Goal: Task Accomplishment & Management: Manage account settings

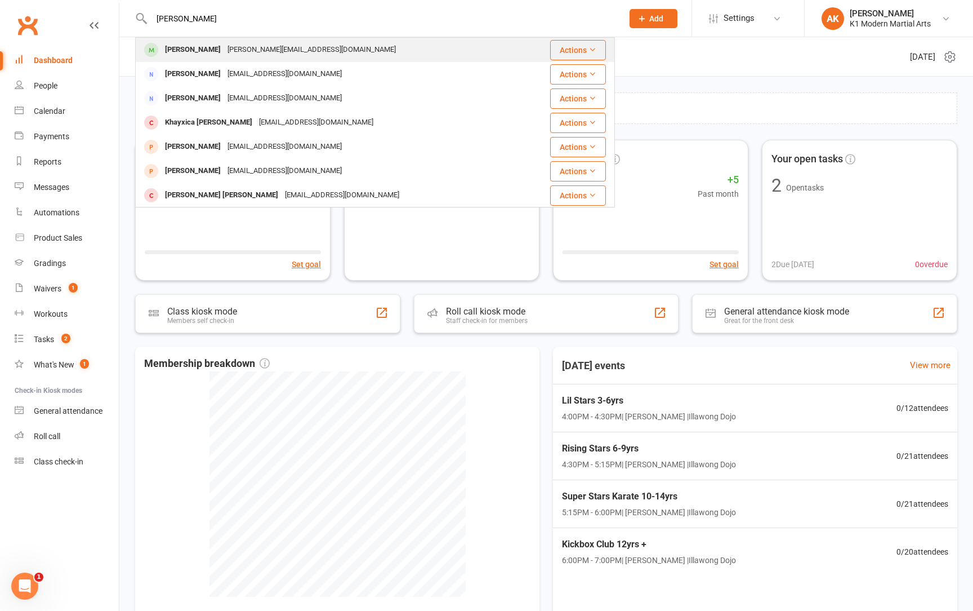
type input "[PERSON_NAME]"
click at [196, 51] on div "[PERSON_NAME]" at bounding box center [193, 50] width 63 height 16
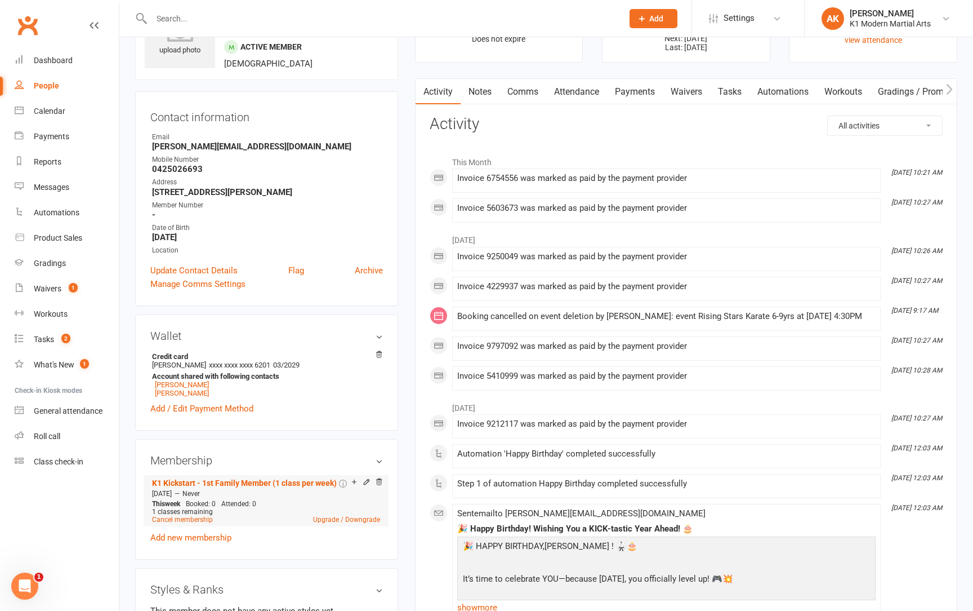
scroll to position [65, 0]
click at [188, 520] on link "Cancel membership" at bounding box center [182, 519] width 61 height 8
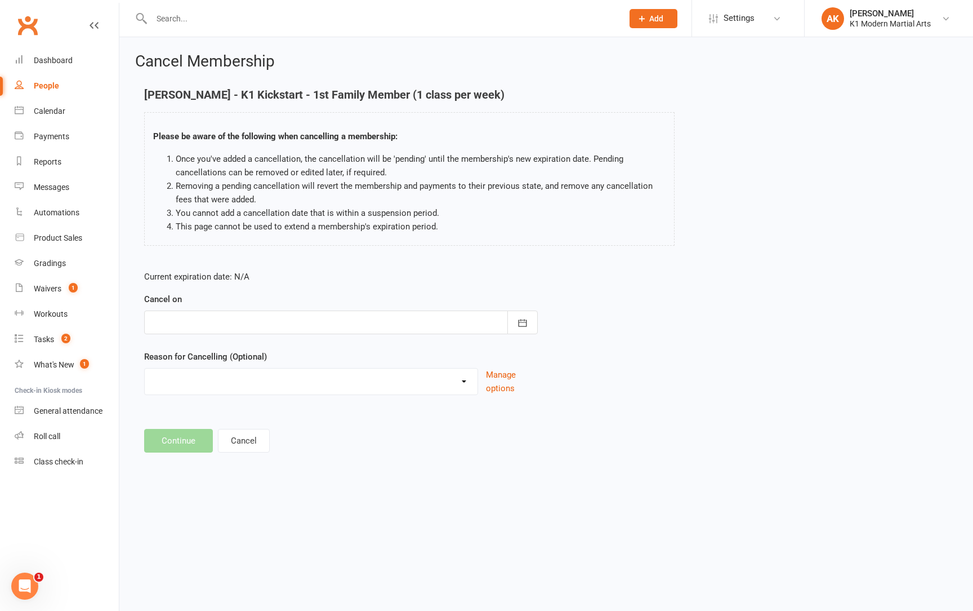
click at [274, 311] on div at bounding box center [341, 322] width 394 height 24
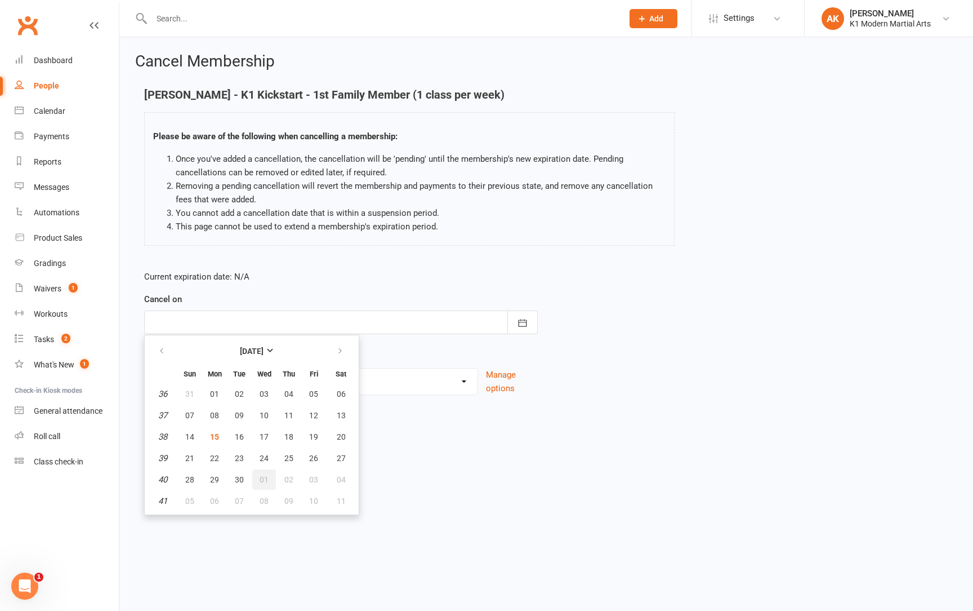
click at [270, 478] on button "01" at bounding box center [264, 479] width 24 height 20
type input "[DATE]"
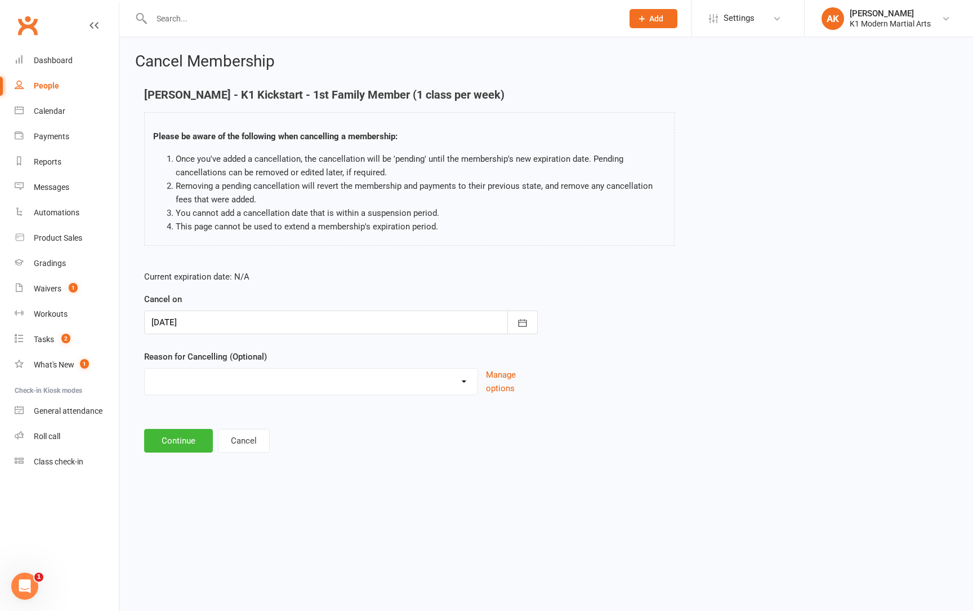
select select "3"
click at [166, 434] on button "Continue" at bounding box center [178, 441] width 69 height 24
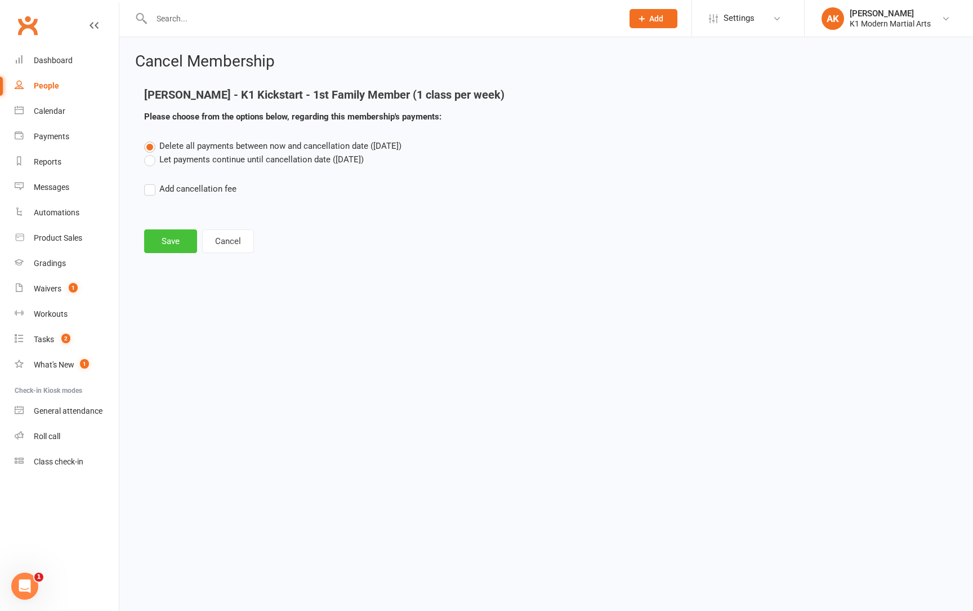
click at [162, 235] on button "Save" at bounding box center [170, 241] width 53 height 24
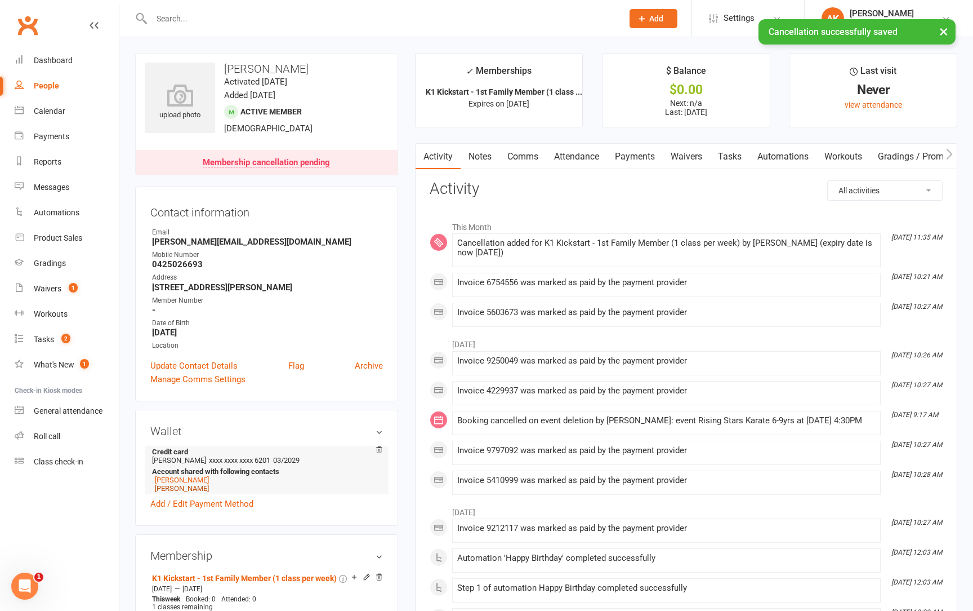
click at [185, 487] on link "[PERSON_NAME]" at bounding box center [182, 488] width 54 height 8
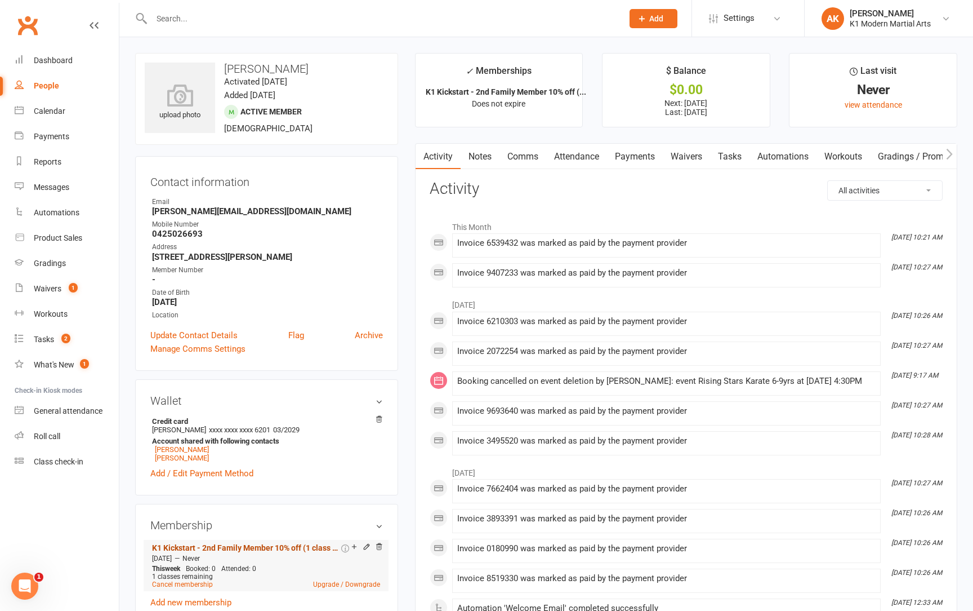
scroll to position [33, 0]
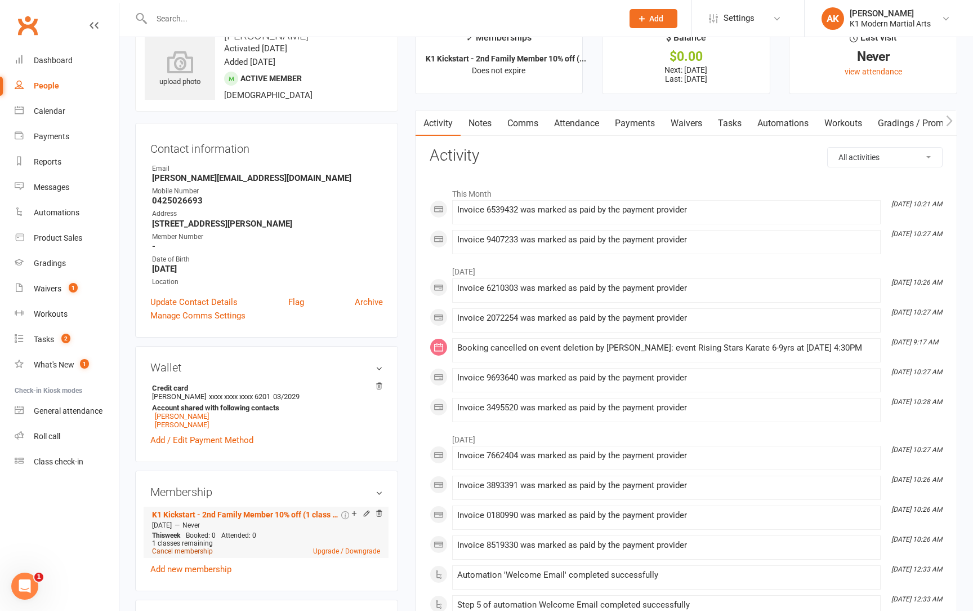
click at [188, 548] on link "Cancel membership" at bounding box center [182, 551] width 61 height 8
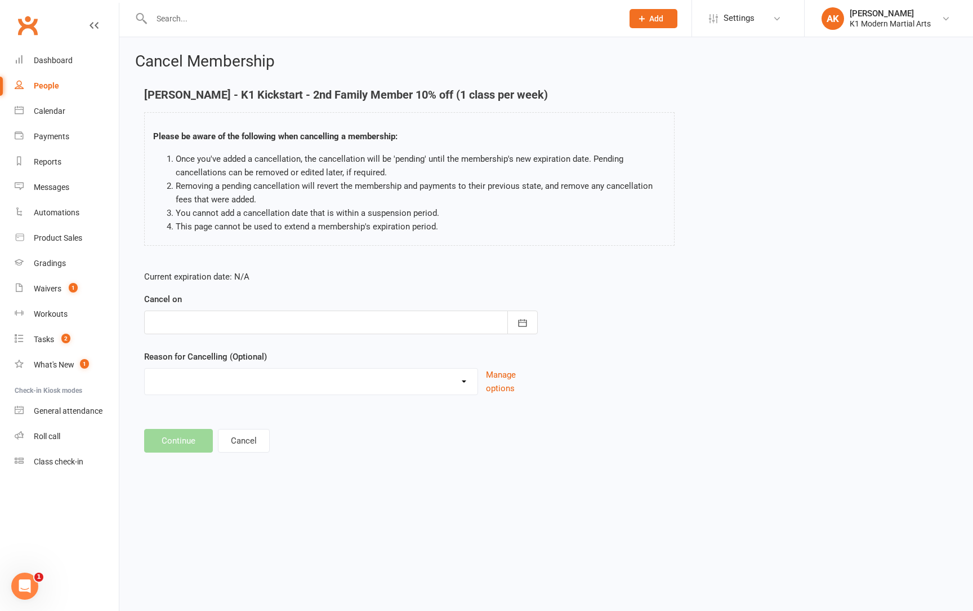
click at [222, 322] on div at bounding box center [341, 322] width 394 height 24
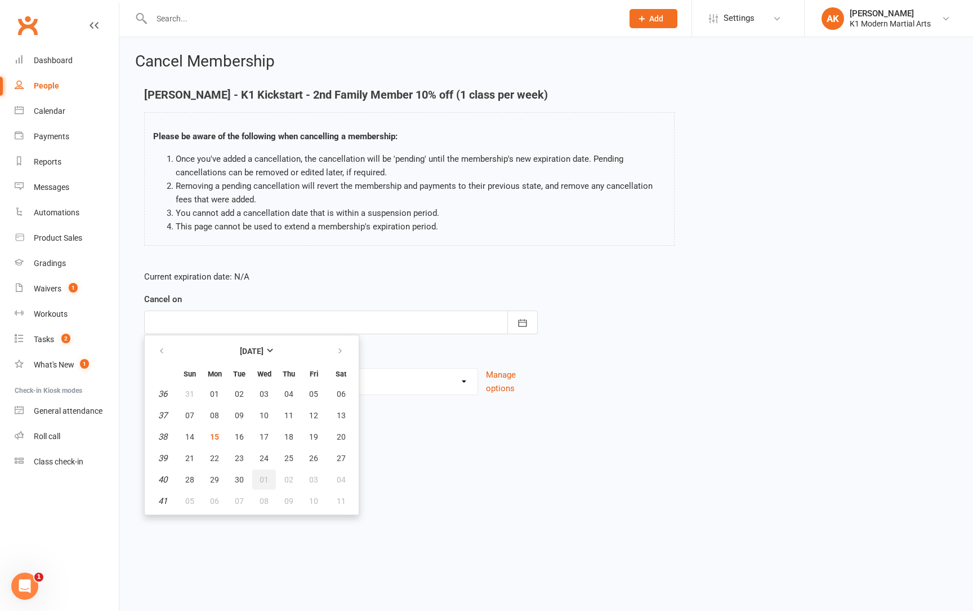
click at [261, 483] on span "01" at bounding box center [264, 479] width 9 height 9
type input "[DATE]"
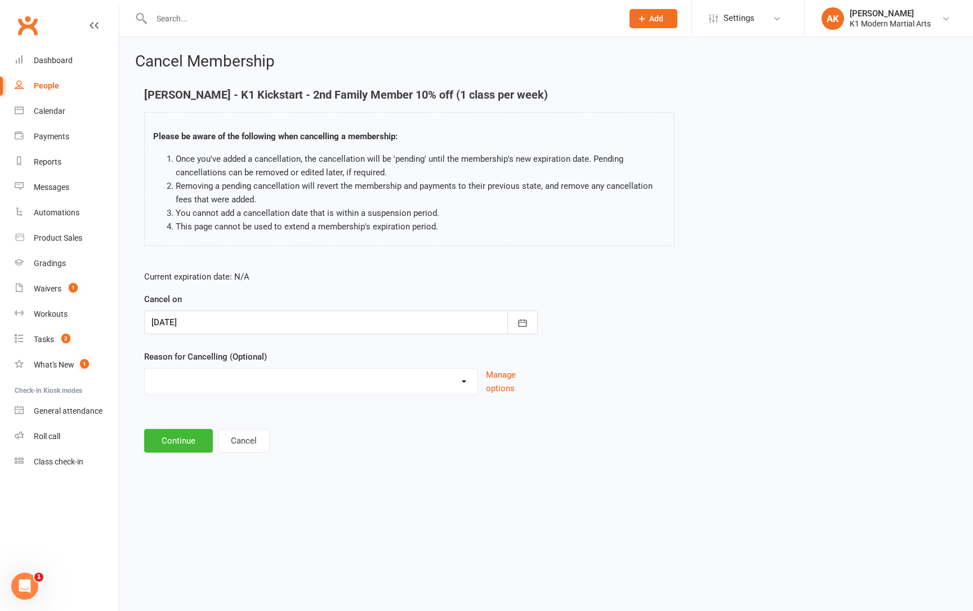
select select "3"
click at [168, 447] on button "Continue" at bounding box center [178, 441] width 69 height 24
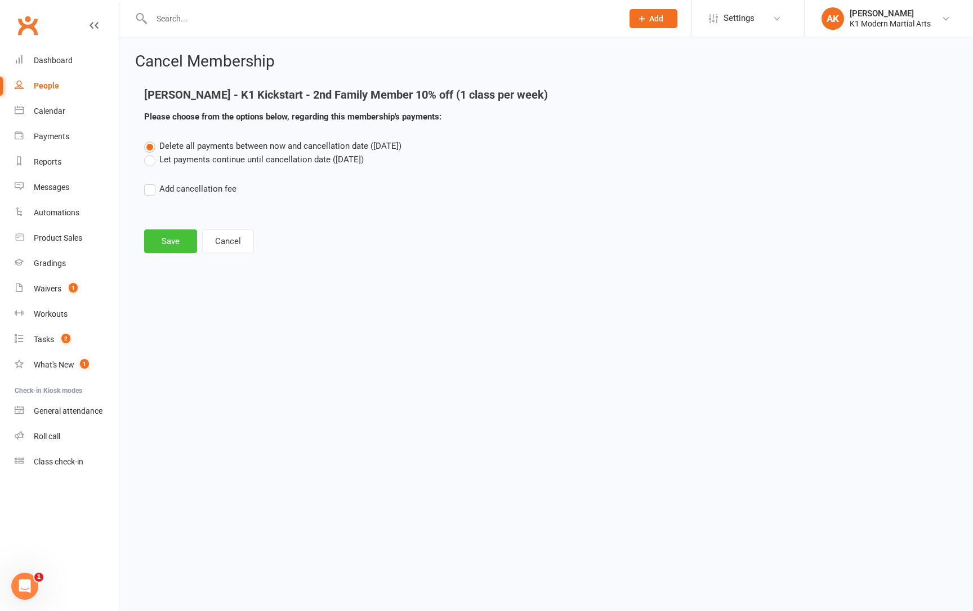
click at [161, 243] on button "Save" at bounding box center [170, 241] width 53 height 24
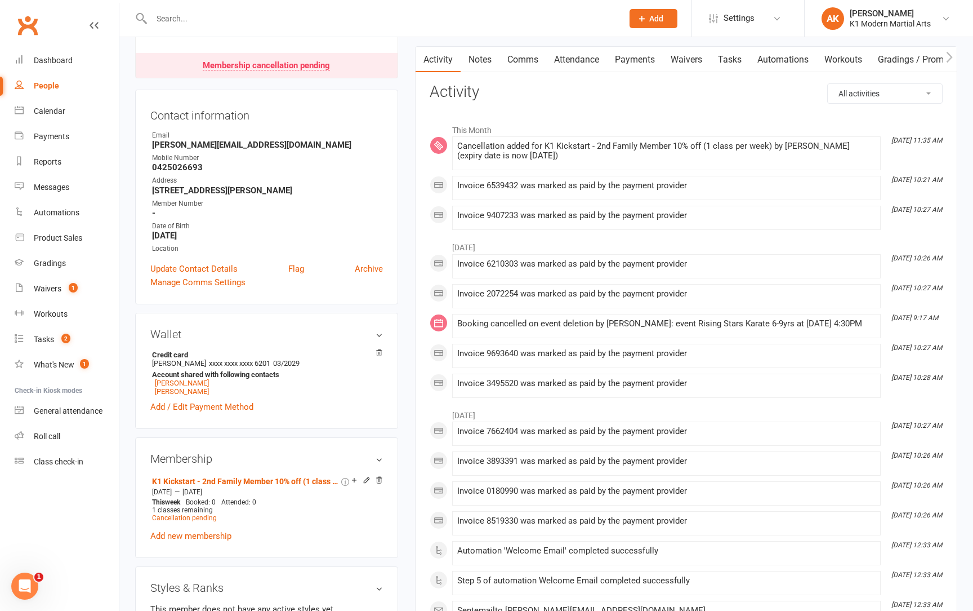
scroll to position [97, 0]
